Goal: Navigation & Orientation: Find specific page/section

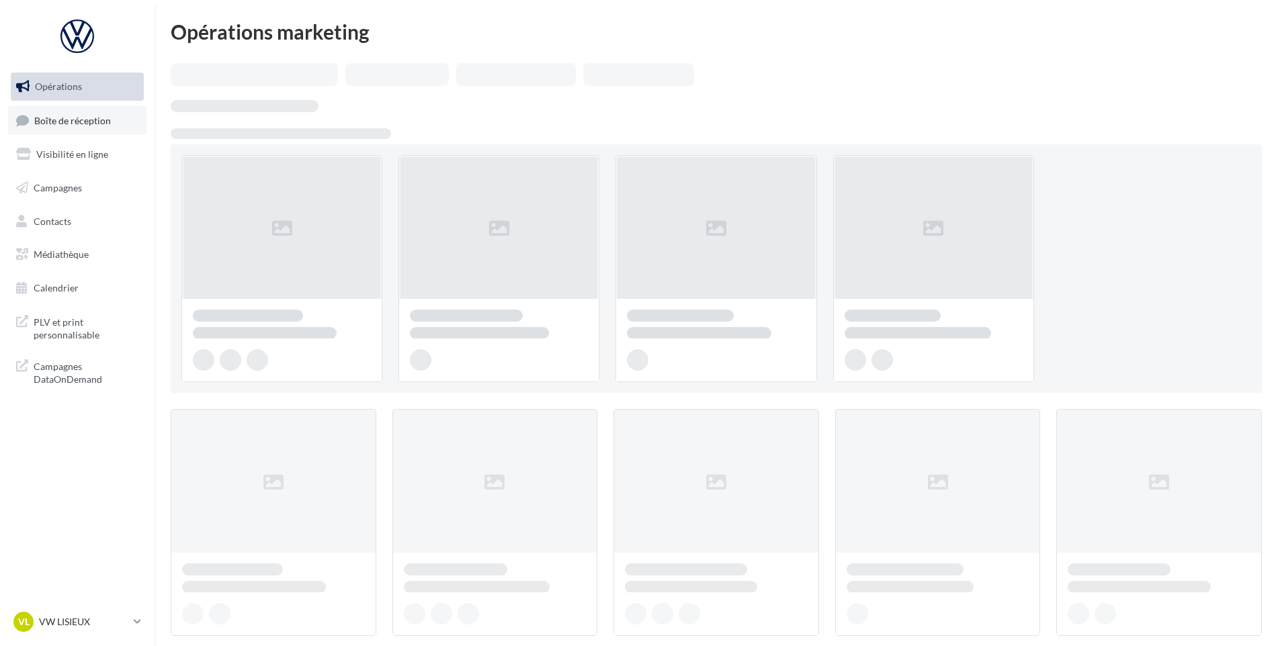
click at [65, 110] on link "Boîte de réception" at bounding box center [77, 120] width 138 height 29
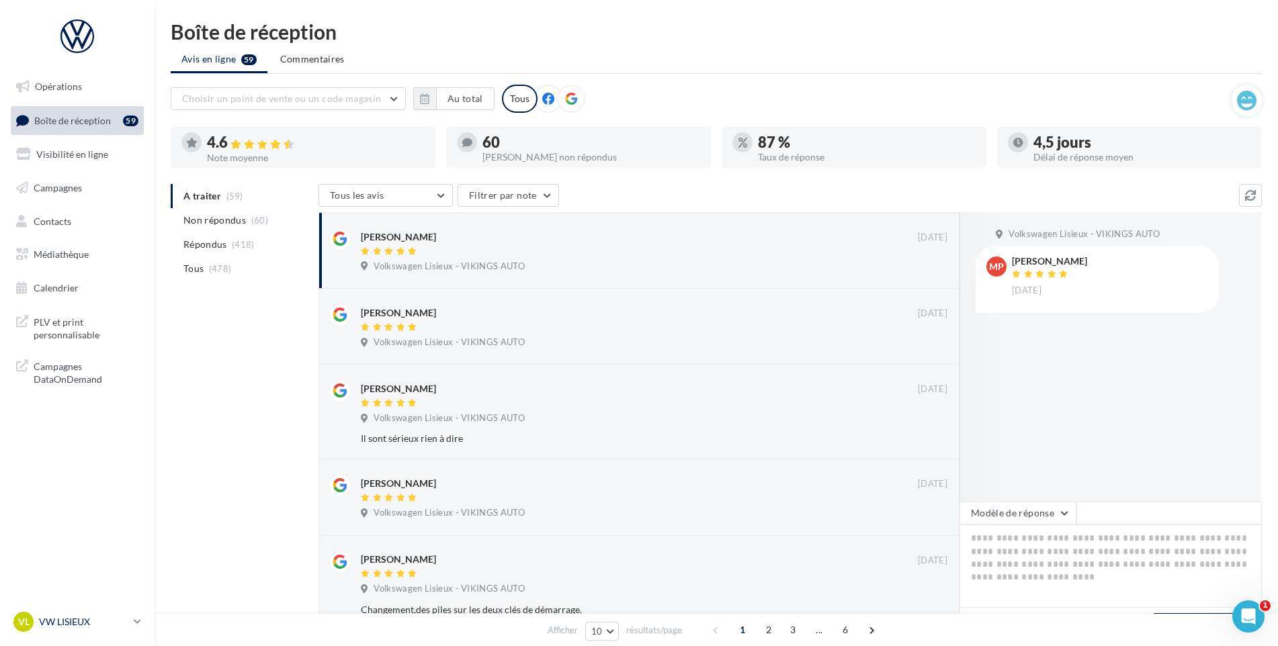
click at [106, 618] on p "VW LISIEUX" at bounding box center [83, 621] width 89 height 13
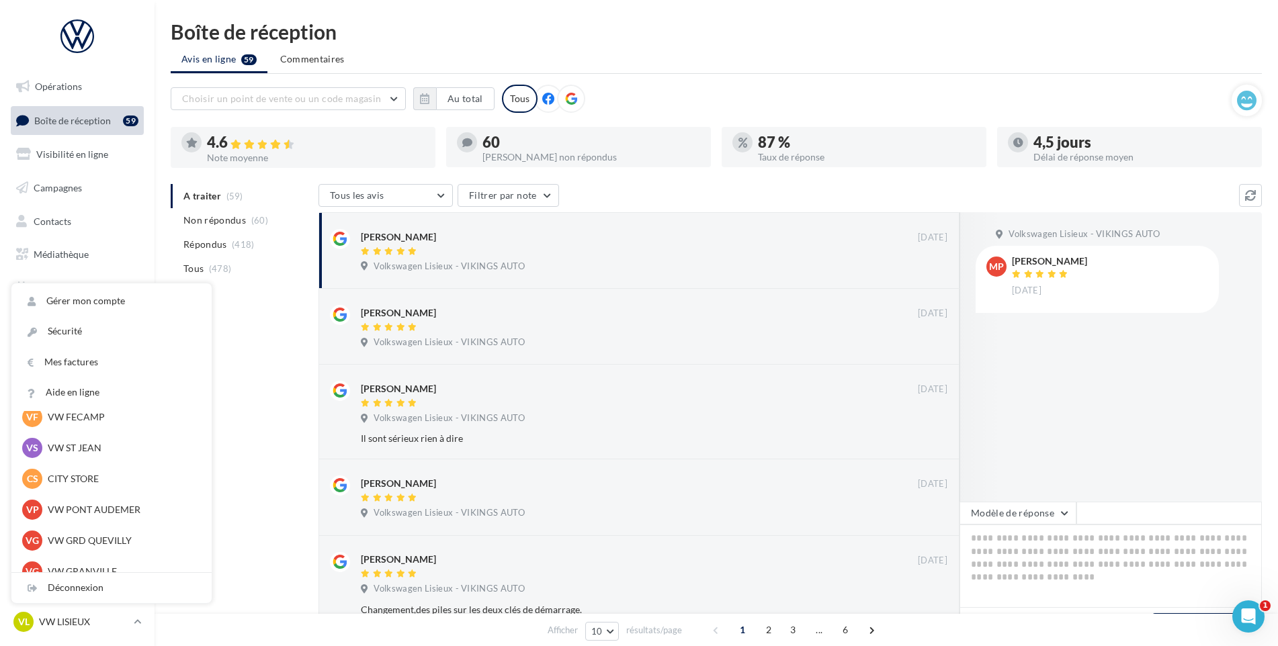
scroll to position [269, 0]
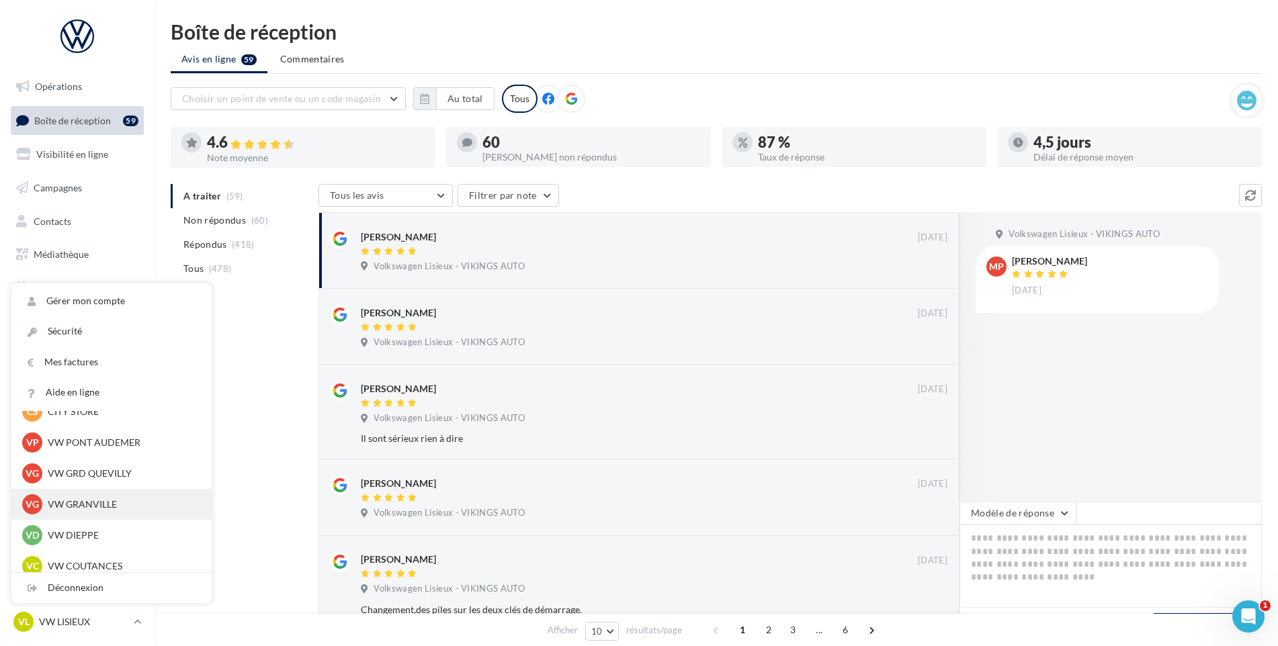
click at [79, 500] on p "VW GRANVILLE" at bounding box center [122, 504] width 148 height 13
